Goal: Task Accomplishment & Management: Manage account settings

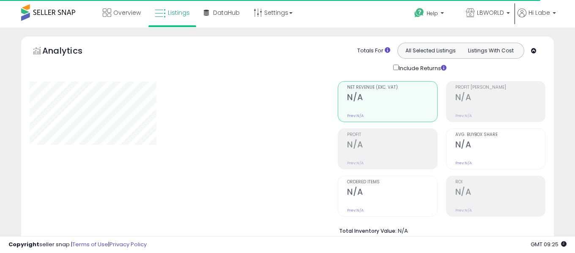
select select "**"
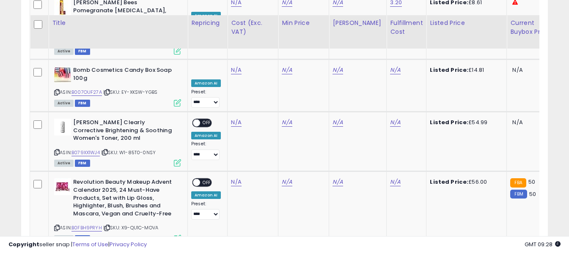
scroll to position [1153, 0]
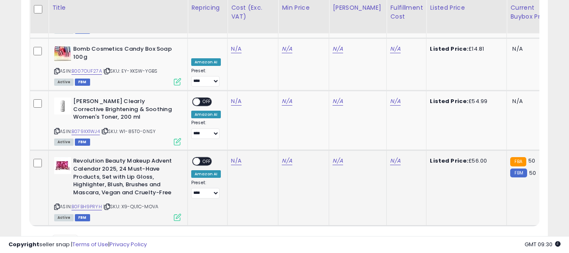
click at [57, 205] on icon at bounding box center [57, 207] width 6 height 5
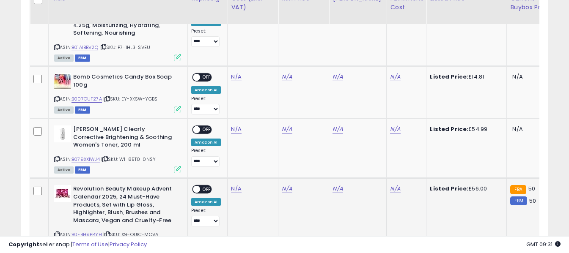
scroll to position [1110, 0]
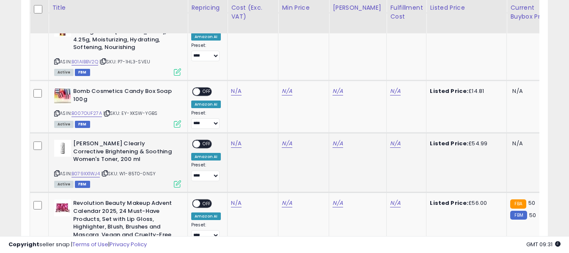
click at [58, 171] on icon at bounding box center [57, 173] width 6 height 5
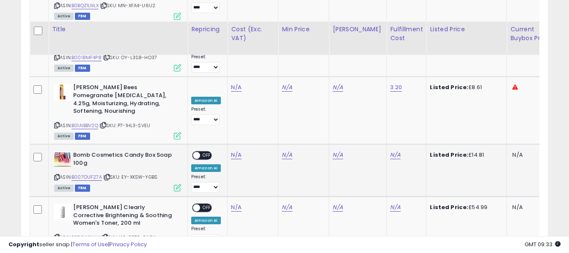
scroll to position [1026, 0]
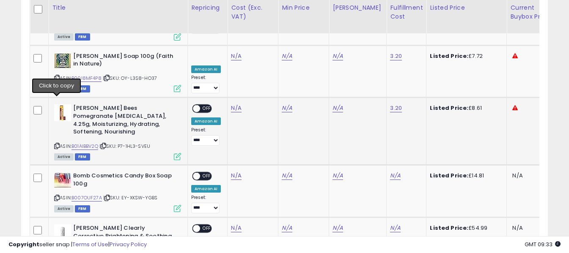
click at [58, 144] on icon at bounding box center [57, 146] width 6 height 5
click at [234, 104] on link "N/A" at bounding box center [236, 108] width 10 height 8
click at [233, 49] on input "number" at bounding box center [212, 51] width 75 height 14
type input "****"
click at [261, 50] on icon "submit" at bounding box center [258, 49] width 5 height 5
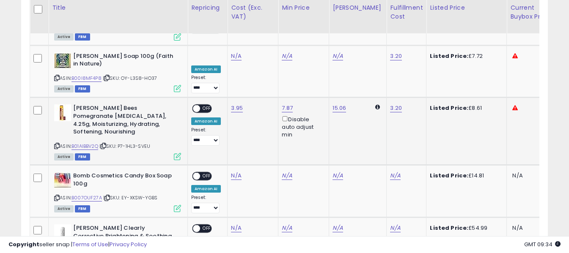
click at [207, 105] on span "OFF" at bounding box center [207, 108] width 14 height 7
click at [57, 196] on icon at bounding box center [57, 198] width 6 height 5
click at [232, 172] on link "N/A" at bounding box center [236, 176] width 10 height 8
click at [229, 114] on input "number" at bounding box center [210, 110] width 75 height 14
type input "****"
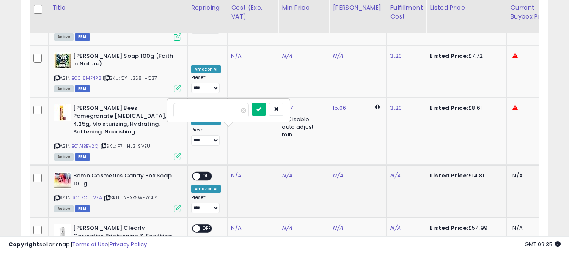
click at [261, 109] on icon "submit" at bounding box center [258, 109] width 5 height 5
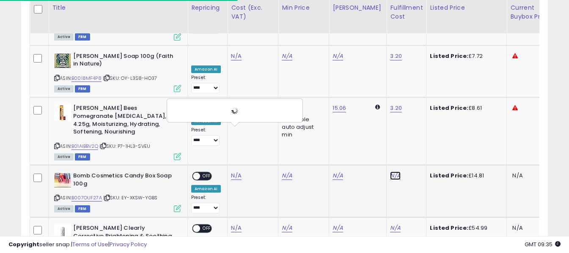
click at [390, 172] on link "N/A" at bounding box center [395, 176] width 10 height 8
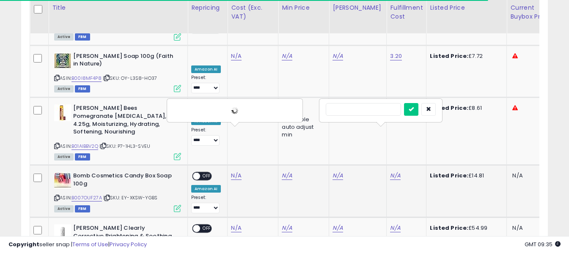
click at [378, 112] on input "text" at bounding box center [363, 109] width 75 height 13
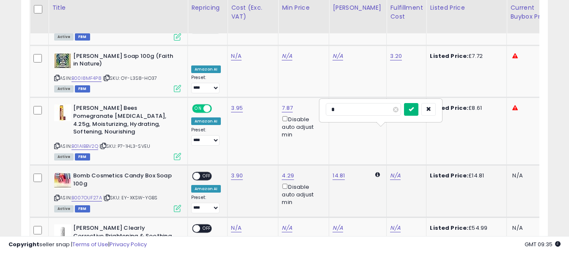
type input "*"
click at [414, 111] on icon "submit" at bounding box center [411, 109] width 5 height 5
click at [204, 173] on span "OFF" at bounding box center [207, 176] width 14 height 7
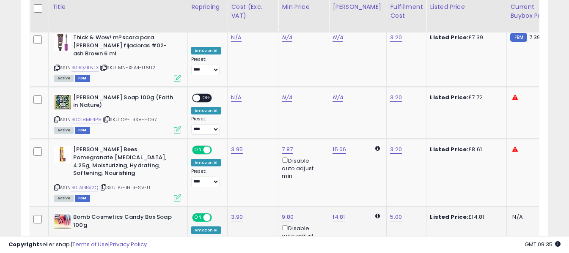
scroll to position [983, 0]
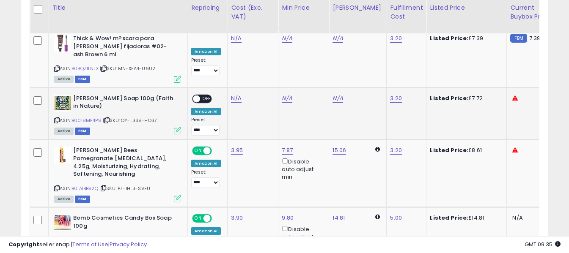
click at [56, 118] on icon at bounding box center [57, 120] width 6 height 5
click at [234, 94] on link "N/A" at bounding box center [236, 98] width 10 height 8
click at [226, 39] on input "number" at bounding box center [210, 40] width 75 height 14
type input "*"
type input "**"
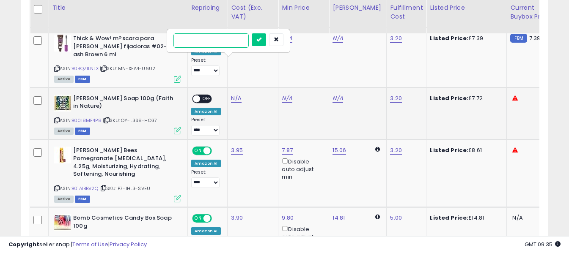
click at [217, 43] on input "number" at bounding box center [210, 40] width 75 height 14
type input "****"
click at [266, 40] on button "submit" at bounding box center [259, 39] width 14 height 13
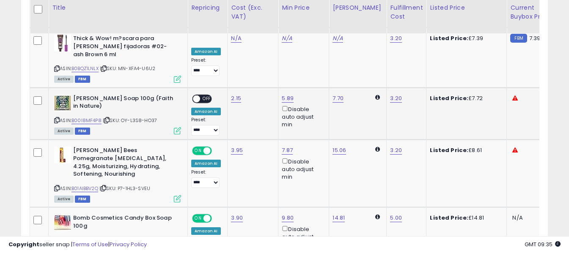
click at [205, 95] on span "OFF" at bounding box center [207, 98] width 14 height 7
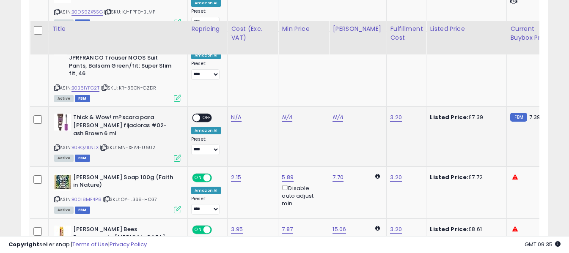
scroll to position [899, 0]
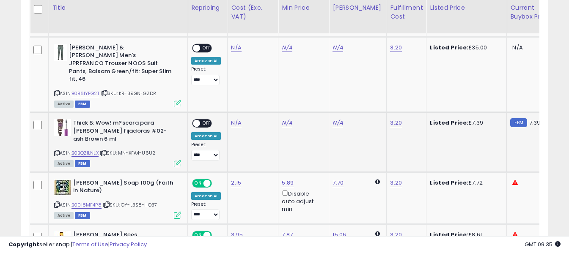
drag, startPoint x: 58, startPoint y: 116, endPoint x: 83, endPoint y: 98, distance: 31.6
click at [58, 151] on icon at bounding box center [57, 153] width 6 height 5
click at [236, 119] on link "N/A" at bounding box center [236, 123] width 10 height 8
click at [231, 75] on input "number" at bounding box center [210, 73] width 75 height 14
type input "****"
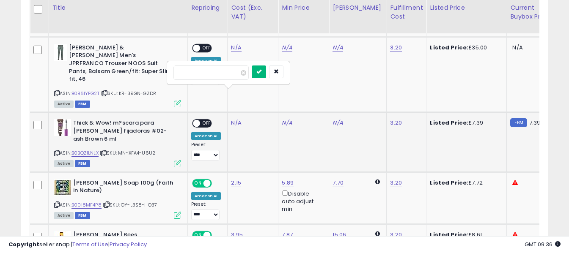
click at [261, 72] on icon "submit" at bounding box center [258, 71] width 5 height 5
click at [204, 120] on span "OFF" at bounding box center [207, 123] width 14 height 7
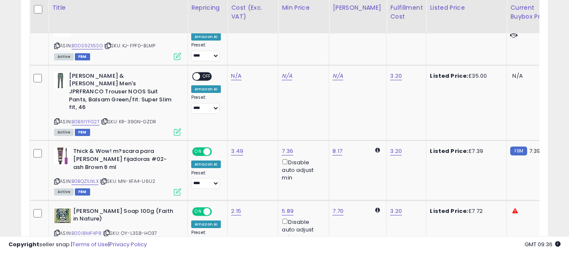
scroll to position [856, 0]
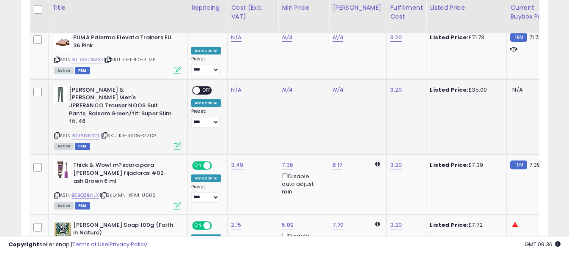
click at [58, 133] on icon at bounding box center [57, 135] width 6 height 5
click at [235, 86] on link "N/A" at bounding box center [236, 90] width 10 height 8
click at [231, 56] on input "number" at bounding box center [210, 55] width 75 height 14
type input "*****"
click at [261, 55] on icon "submit" at bounding box center [258, 54] width 5 height 5
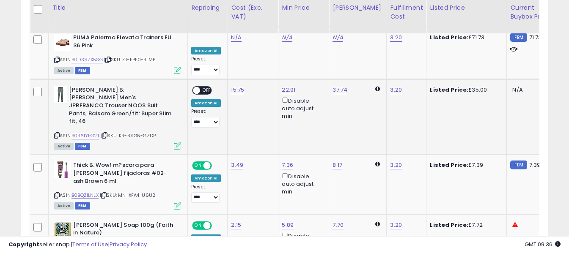
click at [206, 87] on span "OFF" at bounding box center [207, 90] width 14 height 7
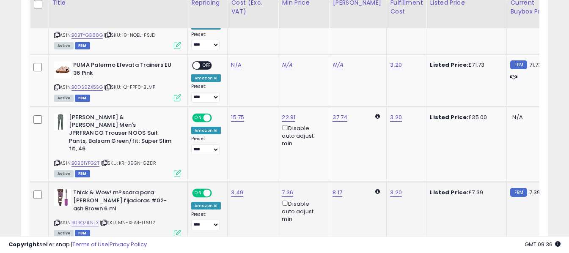
scroll to position [814, 0]
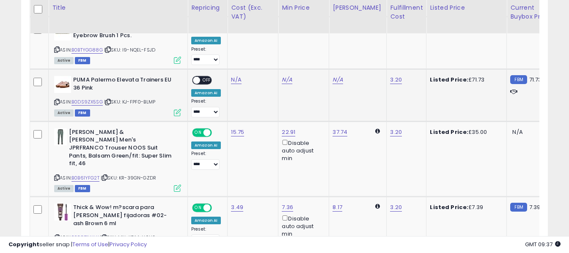
click at [58, 100] on icon at bounding box center [57, 102] width 6 height 5
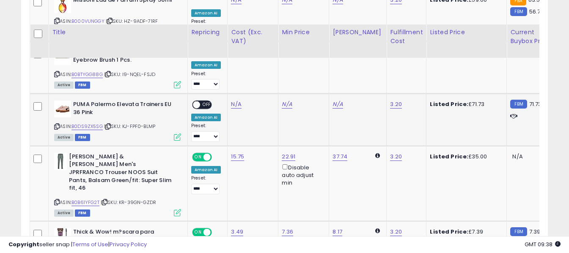
scroll to position [772, 0]
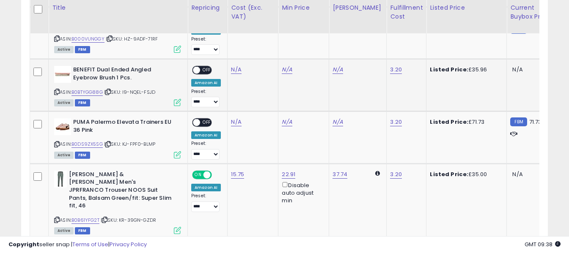
click at [57, 90] on icon at bounding box center [57, 92] width 6 height 5
click at [237, 66] on link "N/A" at bounding box center [236, 70] width 10 height 8
click at [235, 37] on input "number" at bounding box center [210, 35] width 75 height 14
type input "*****"
click at [261, 34] on icon "submit" at bounding box center [258, 33] width 5 height 5
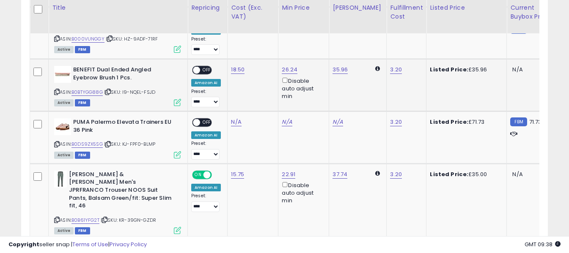
click at [208, 67] on span "OFF" at bounding box center [207, 70] width 14 height 7
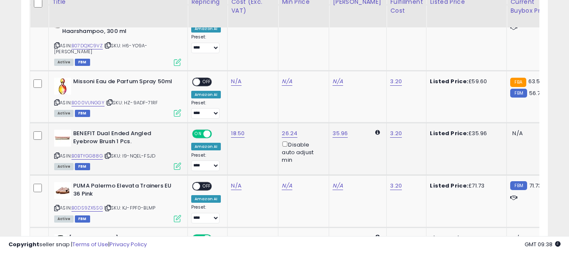
scroll to position [687, 0]
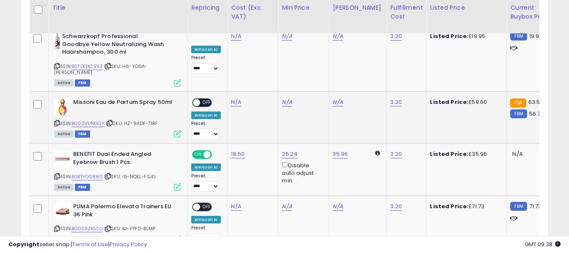
click at [58, 121] on icon at bounding box center [57, 123] width 6 height 5
click at [236, 98] on link "N/A" at bounding box center [236, 102] width 10 height 8
click at [231, 66] on input "number" at bounding box center [210, 68] width 75 height 14
type input "*****"
click at [261, 65] on icon "submit" at bounding box center [258, 66] width 5 height 5
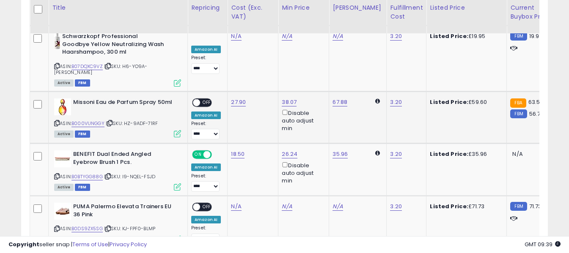
click at [208, 99] on span "OFF" at bounding box center [207, 102] width 14 height 7
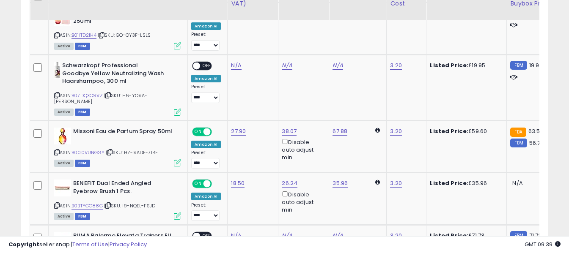
scroll to position [645, 0]
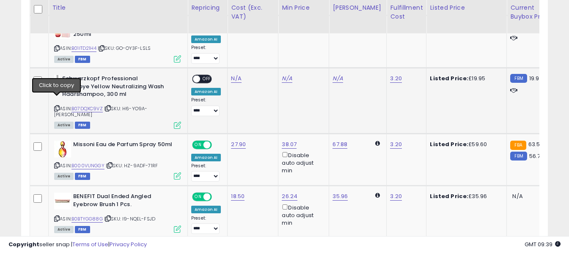
click at [56, 106] on icon at bounding box center [57, 108] width 6 height 5
click at [236, 74] on link "N/A" at bounding box center [236, 78] width 10 height 8
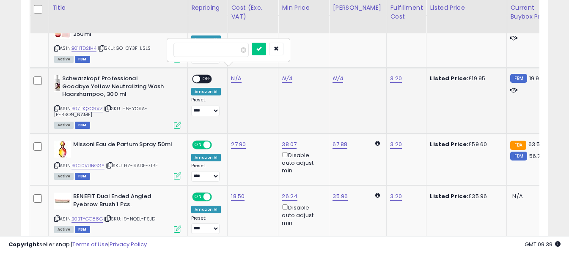
click at [234, 55] on input "number" at bounding box center [210, 50] width 75 height 14
type input "*****"
click at [261, 48] on icon "submit" at bounding box center [258, 48] width 5 height 5
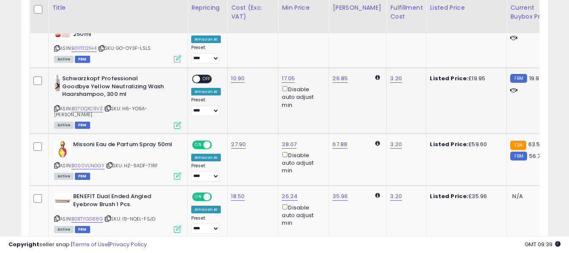
click at [205, 76] on span "OFF" at bounding box center [207, 79] width 14 height 7
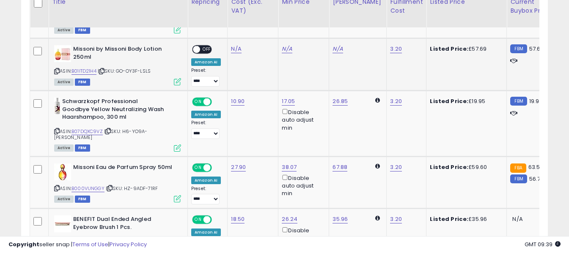
scroll to position [603, 0]
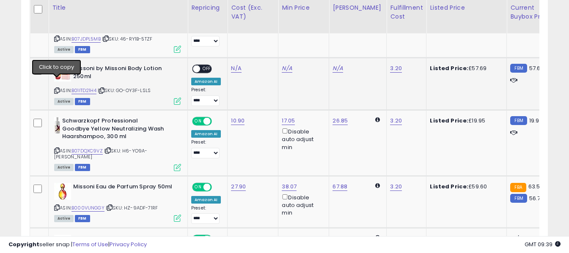
click at [57, 88] on icon at bounding box center [57, 90] width 6 height 5
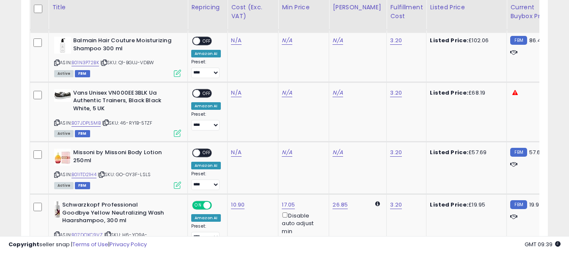
scroll to position [518, 0]
click at [55, 121] on icon at bounding box center [57, 123] width 6 height 5
click at [234, 89] on link "N/A" at bounding box center [236, 93] width 10 height 8
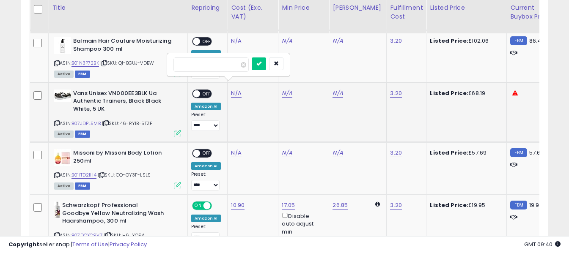
click at [231, 67] on input "number" at bounding box center [210, 65] width 75 height 14
type input "**"
click at [266, 65] on button "submit" at bounding box center [259, 64] width 14 height 13
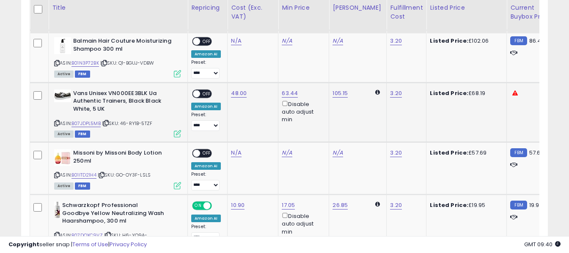
click at [204, 91] on span "OFF" at bounding box center [207, 94] width 14 height 7
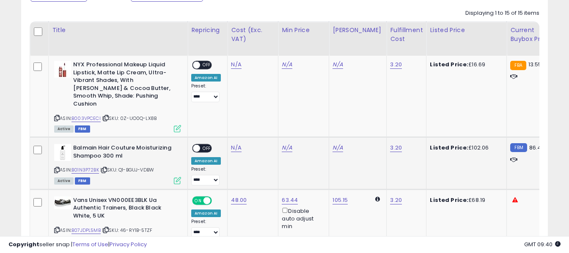
scroll to position [391, 0]
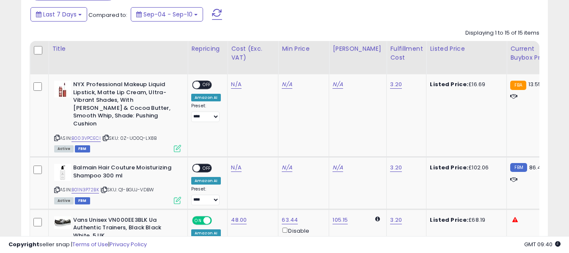
click at [218, 13] on span at bounding box center [217, 14] width 10 height 11
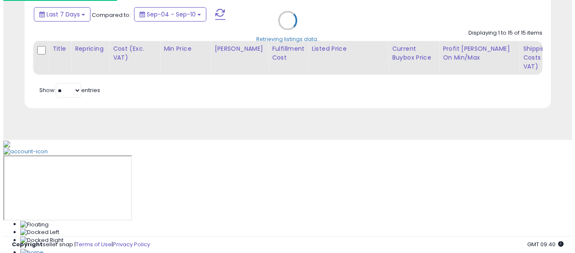
scroll to position [173, 308]
